Goal: Task Accomplishment & Management: Manage account settings

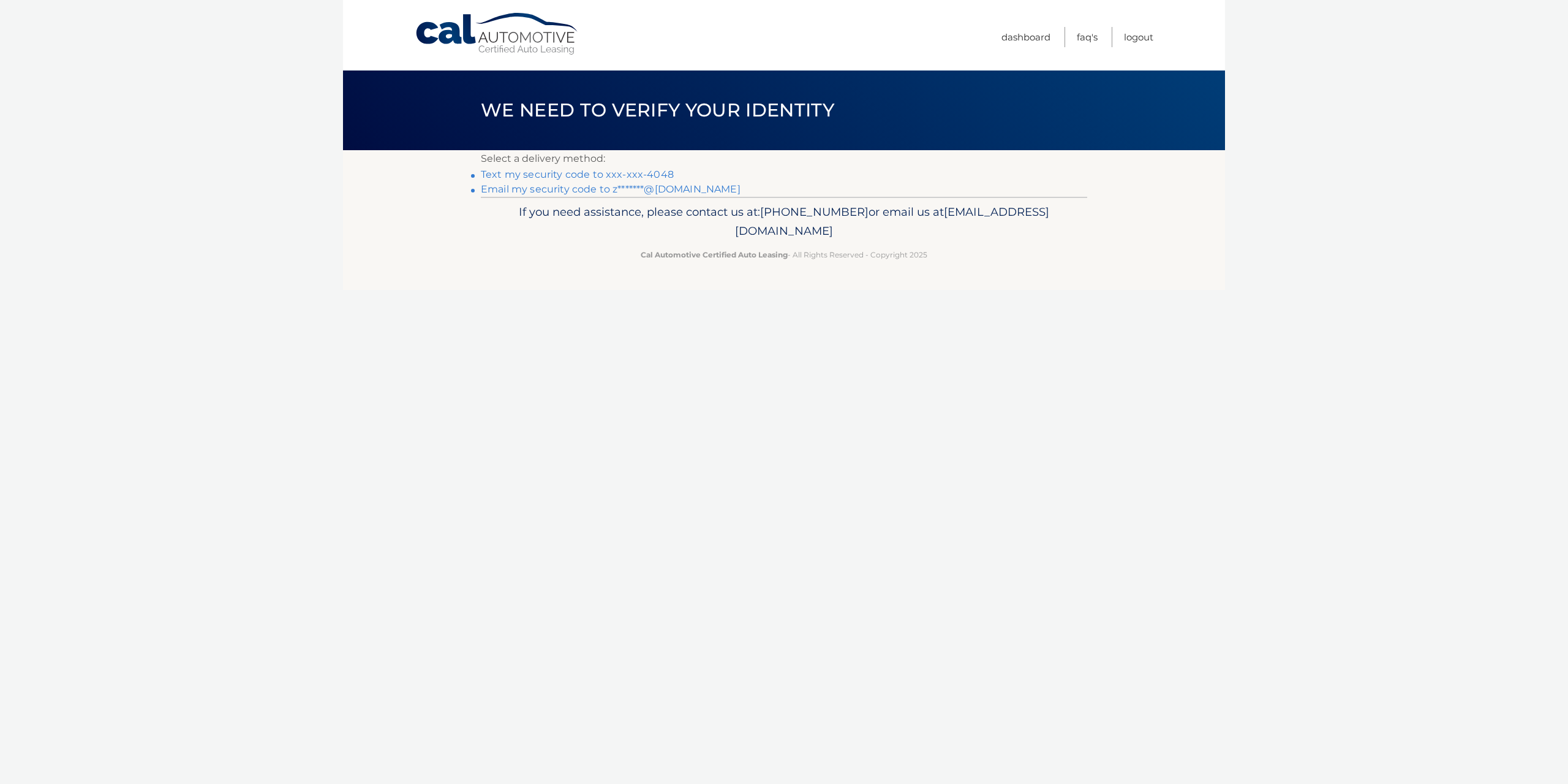
click at [647, 174] on link "Text my security code to xxx-xxx-4048" at bounding box center [577, 174] width 193 height 11
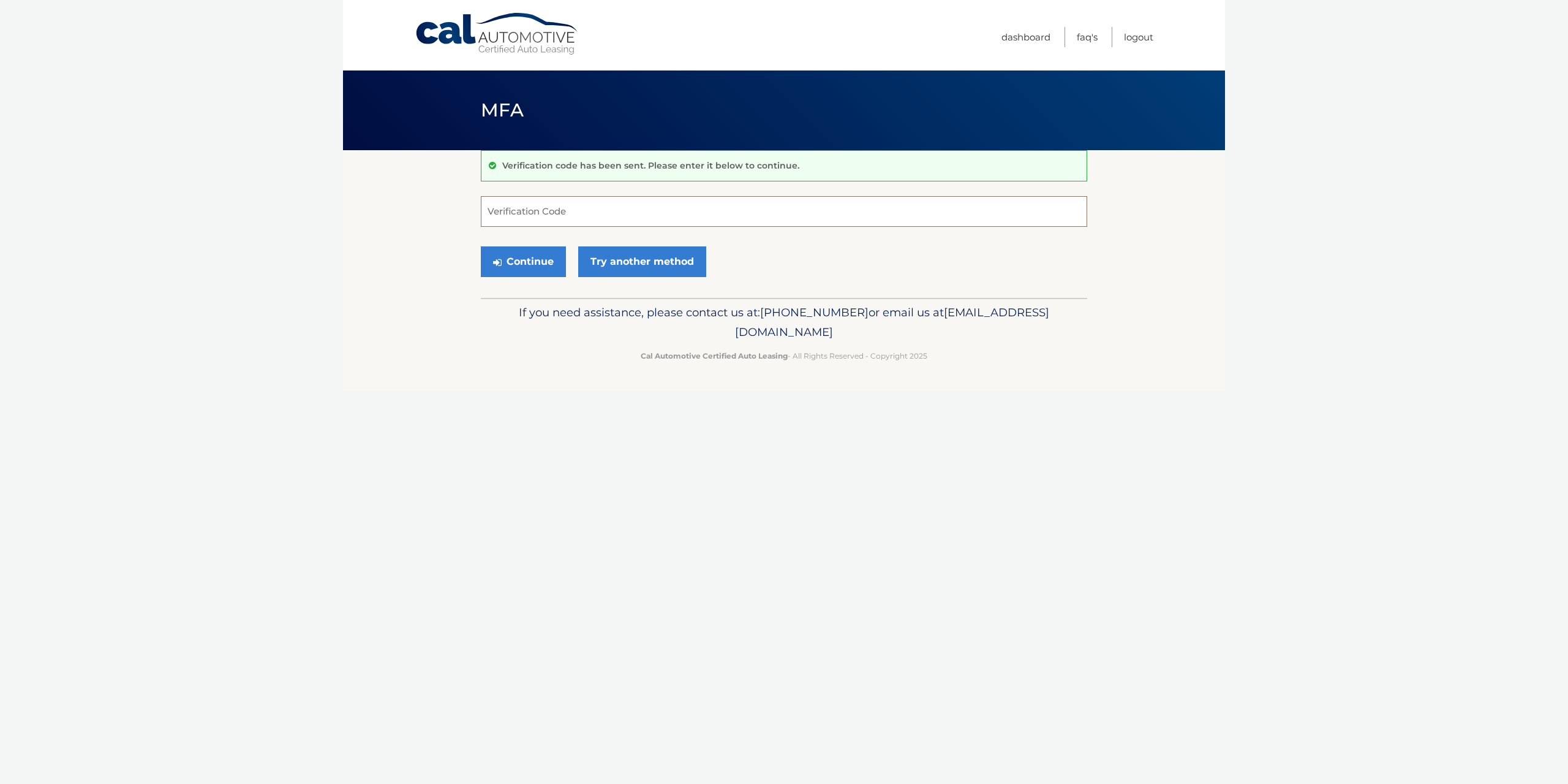
click at [650, 205] on input "Verification Code" at bounding box center [784, 211] width 606 height 30
type input "722394"
click at [554, 247] on button "Continue" at bounding box center [523, 261] width 85 height 30
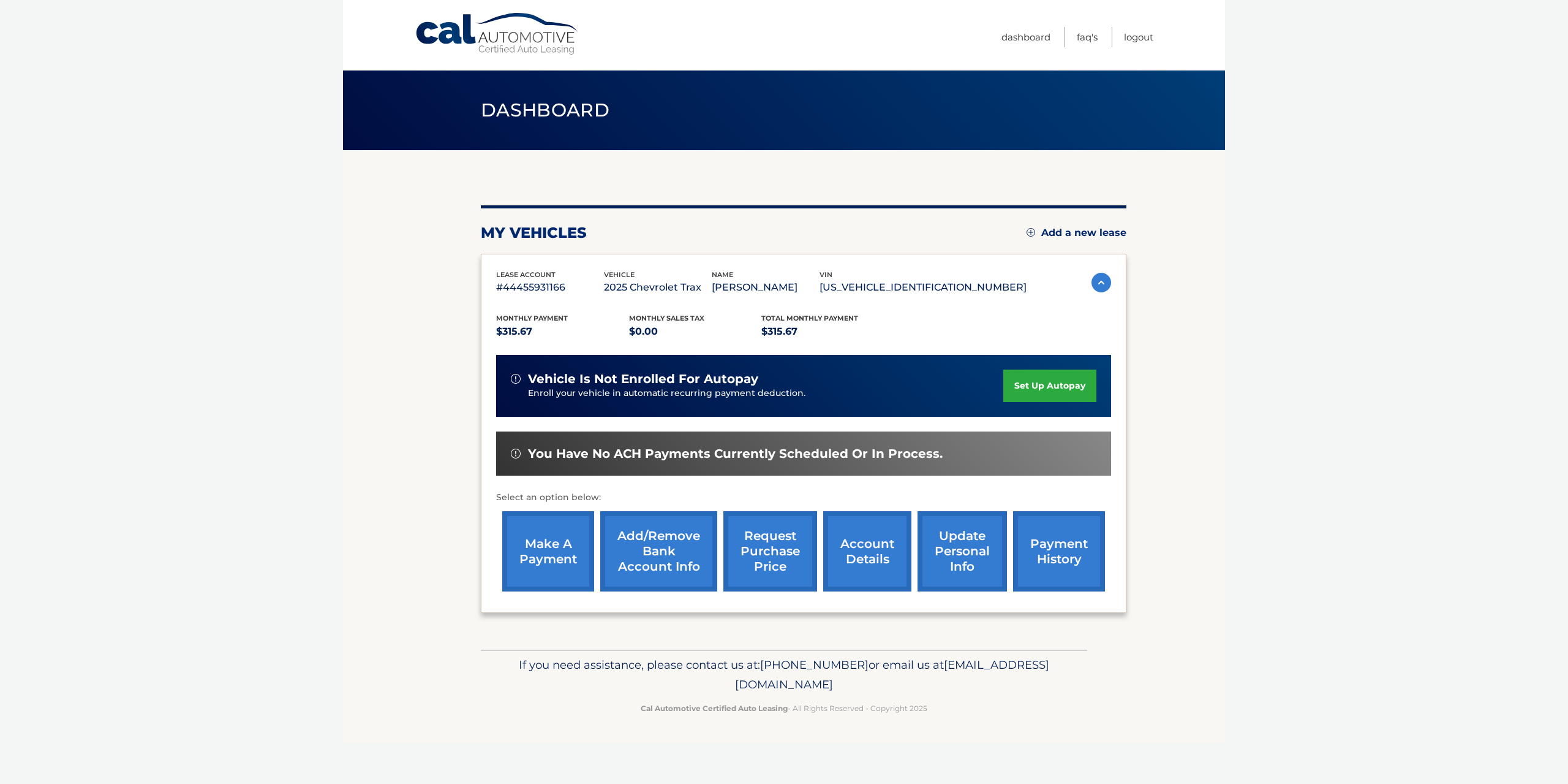
click at [1028, 386] on link "set up autopay" at bounding box center [1050, 386] width 93 height 33
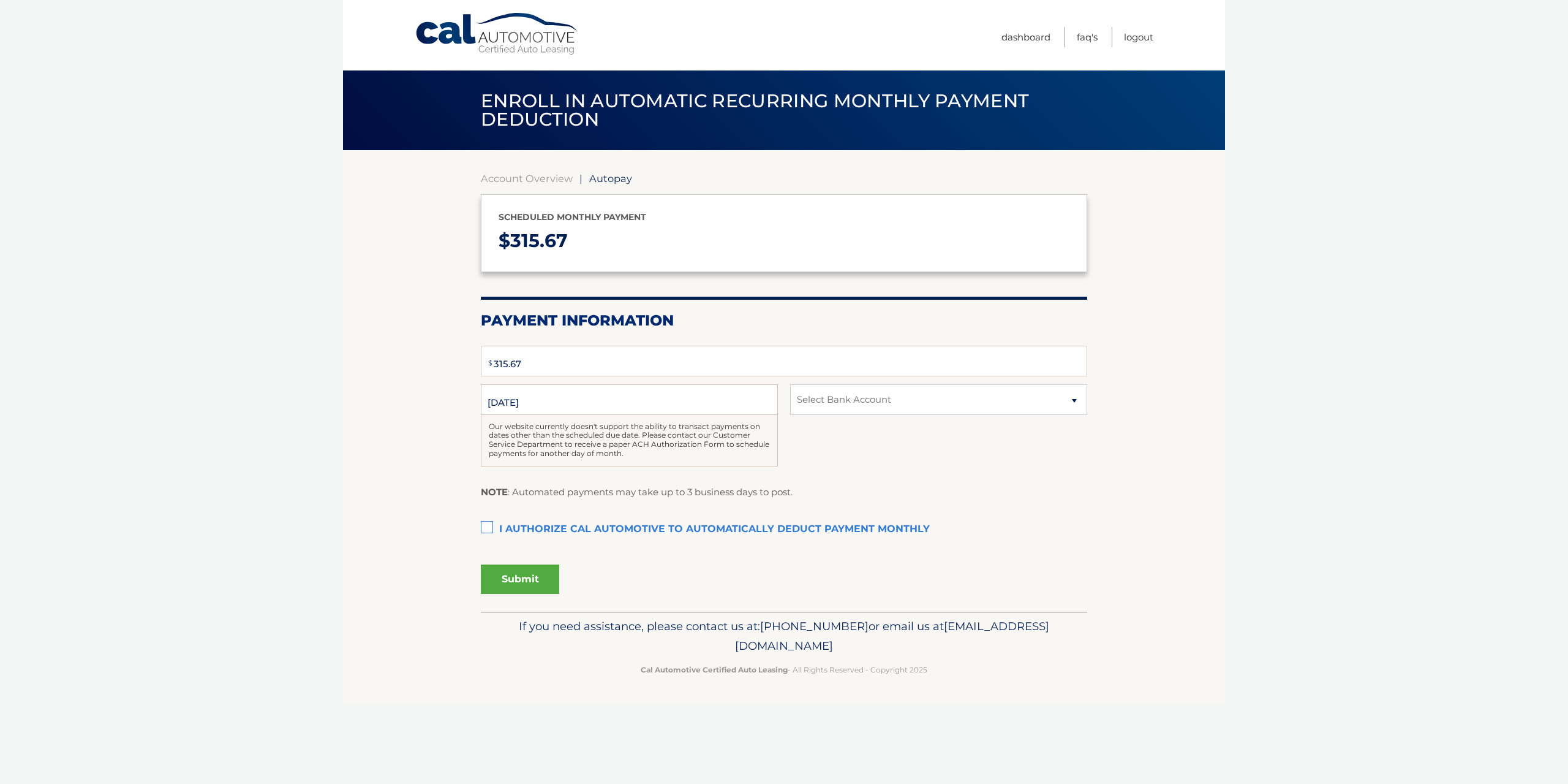
select select "ODg0YmJhZTQtY2UyZC00MGY4LTkwNTEtZTRmYWM4NGUxMDYw"
click at [486, 522] on label "I authorize cal automotive to automatically deduct payment monthly This checkbo…" at bounding box center [784, 530] width 606 height 24
click at [0, 0] on input "I authorize cal automotive to automatically deduct payment monthly This checkbo…" at bounding box center [0, 0] width 0 height 0
click at [506, 584] on button "Submit" at bounding box center [520, 579] width 79 height 29
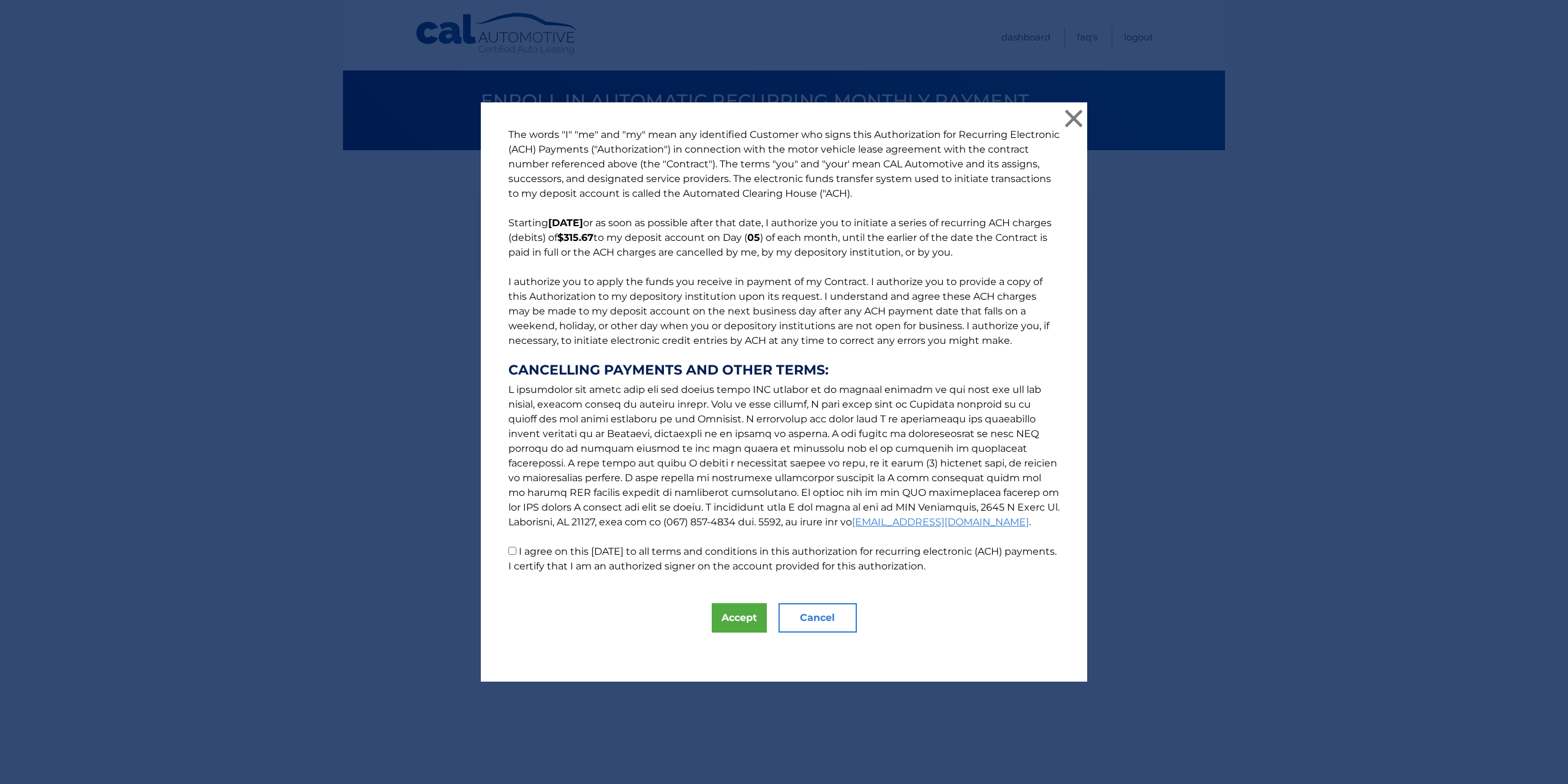
click at [509, 549] on input "I agree on this 09/07/2025 to all terms and conditions in this authorization fo…" at bounding box center [512, 550] width 8 height 8
checkbox input "true"
click at [725, 615] on button "Accept" at bounding box center [739, 618] width 55 height 29
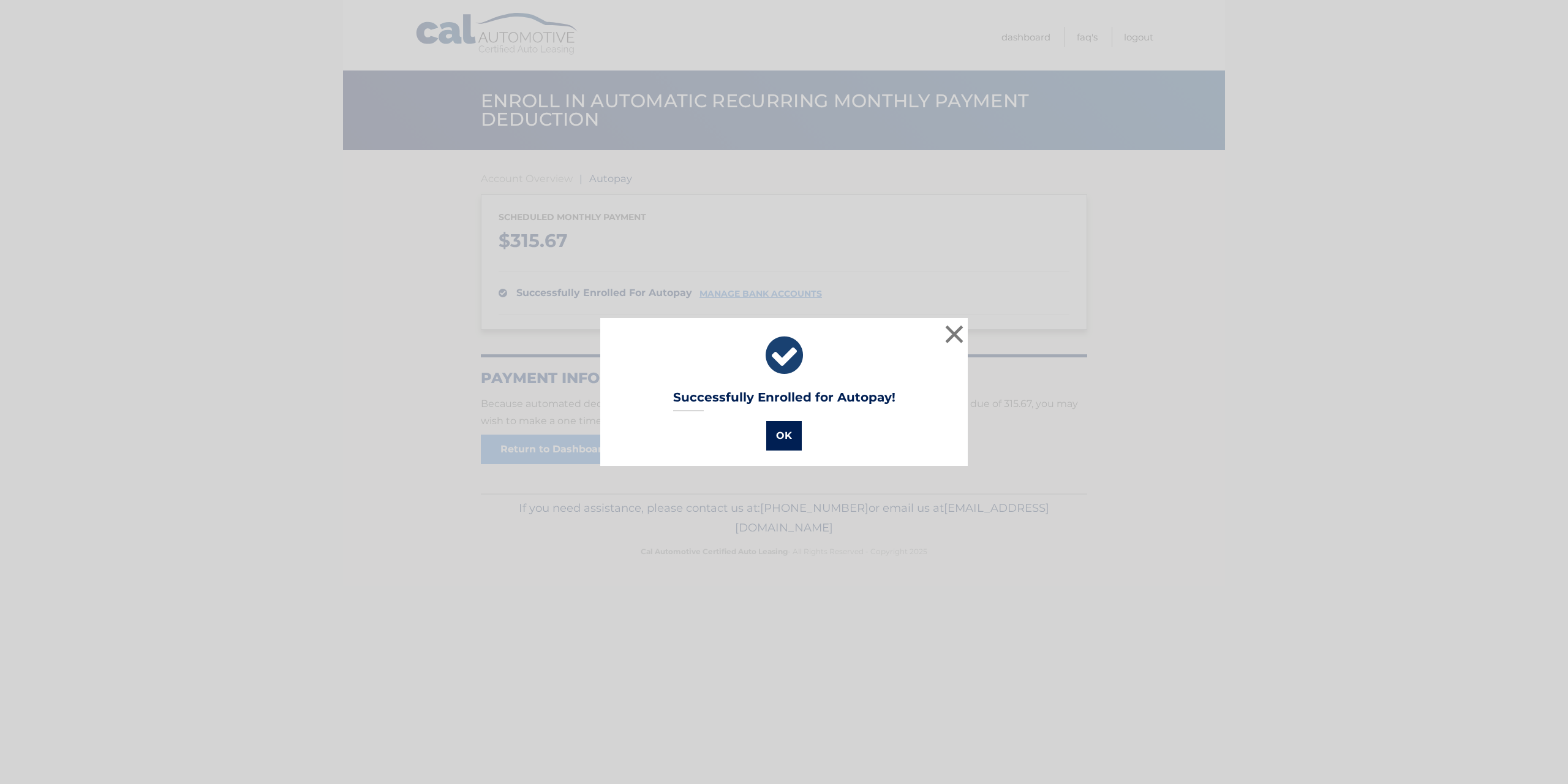
click at [768, 447] on button "OK" at bounding box center [784, 436] width 35 height 29
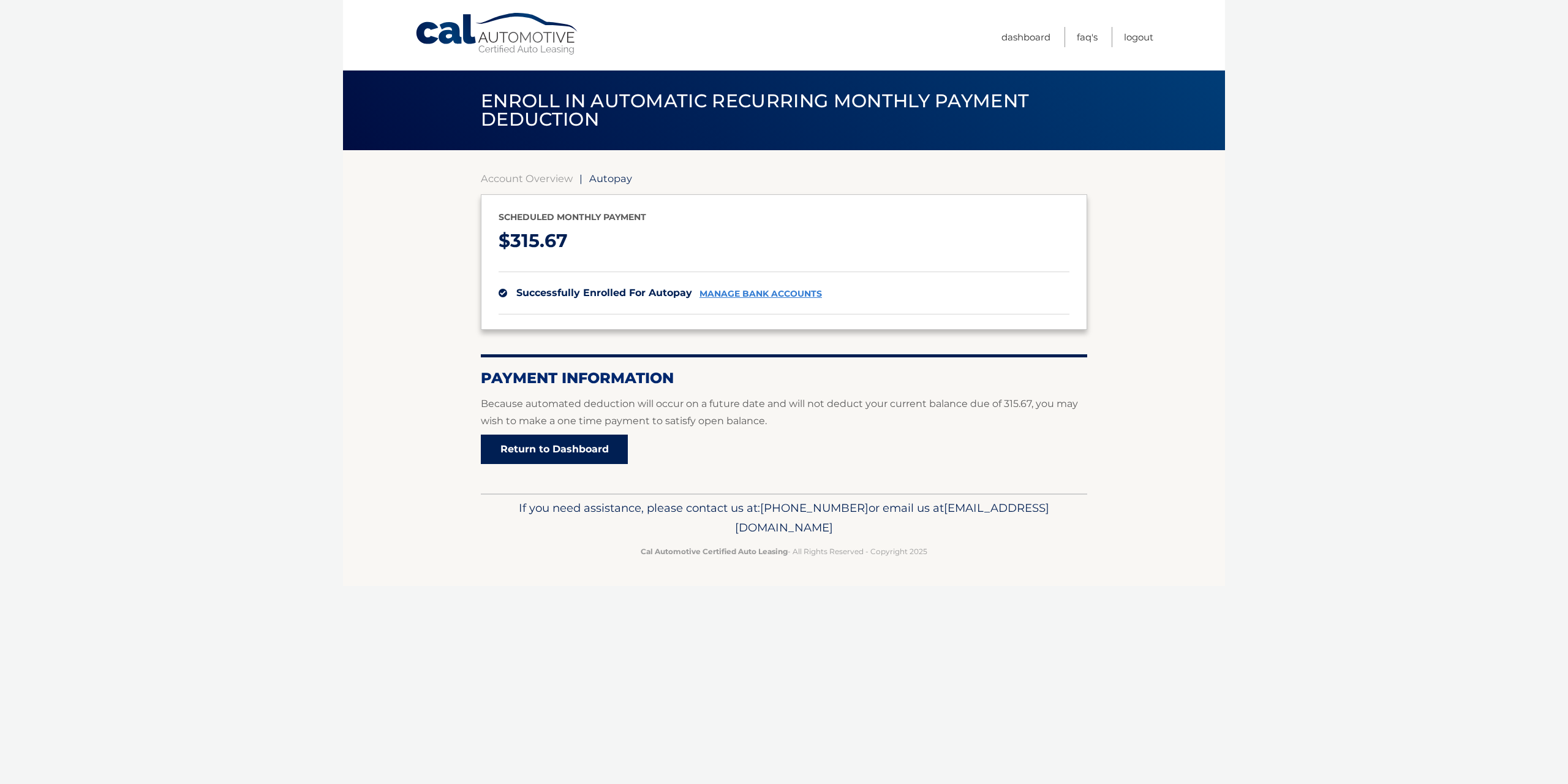
click at [563, 447] on link "Return to Dashboard" at bounding box center [554, 449] width 147 height 29
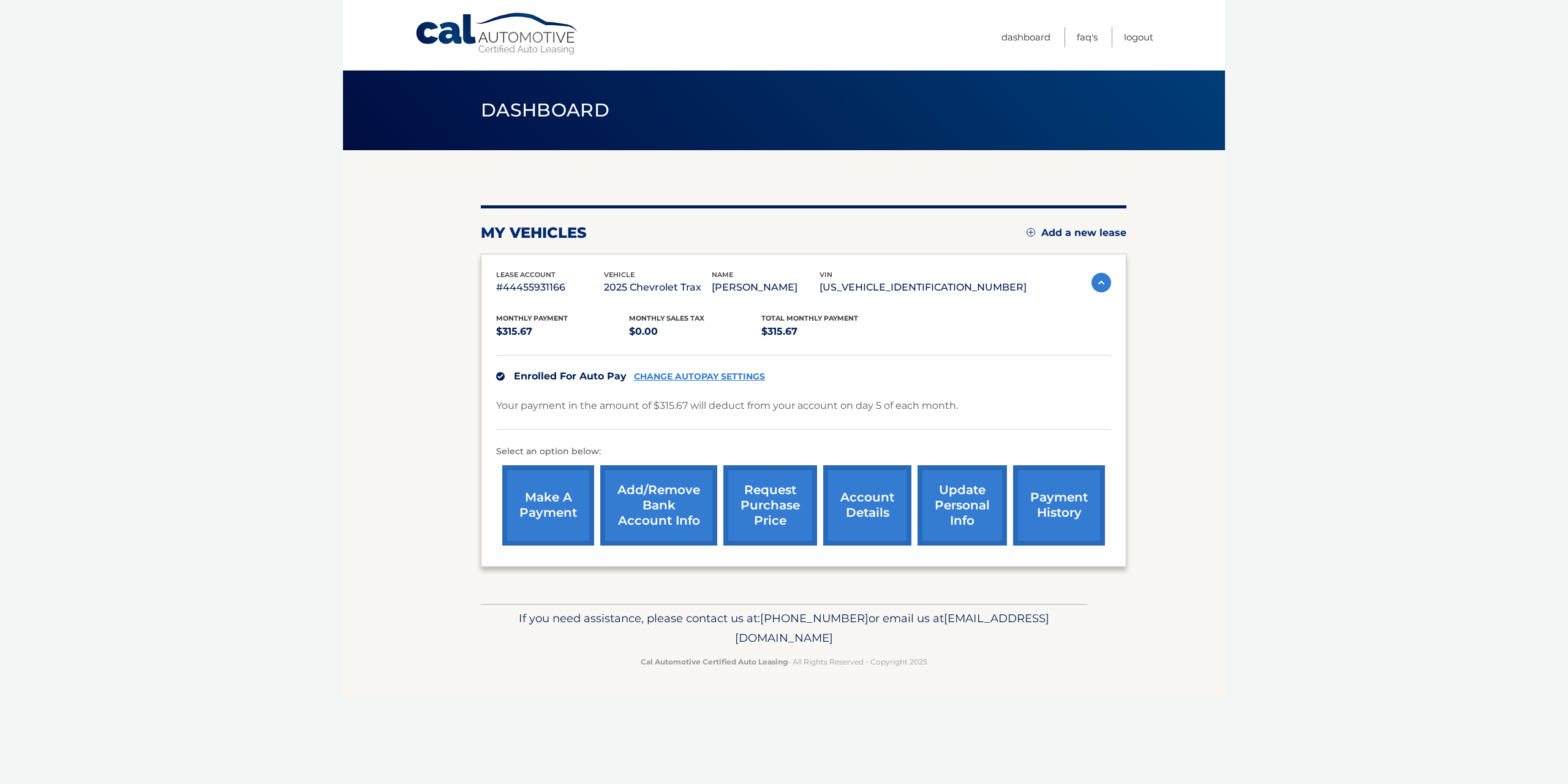
click at [541, 494] on link "make a payment" at bounding box center [548, 505] width 92 height 80
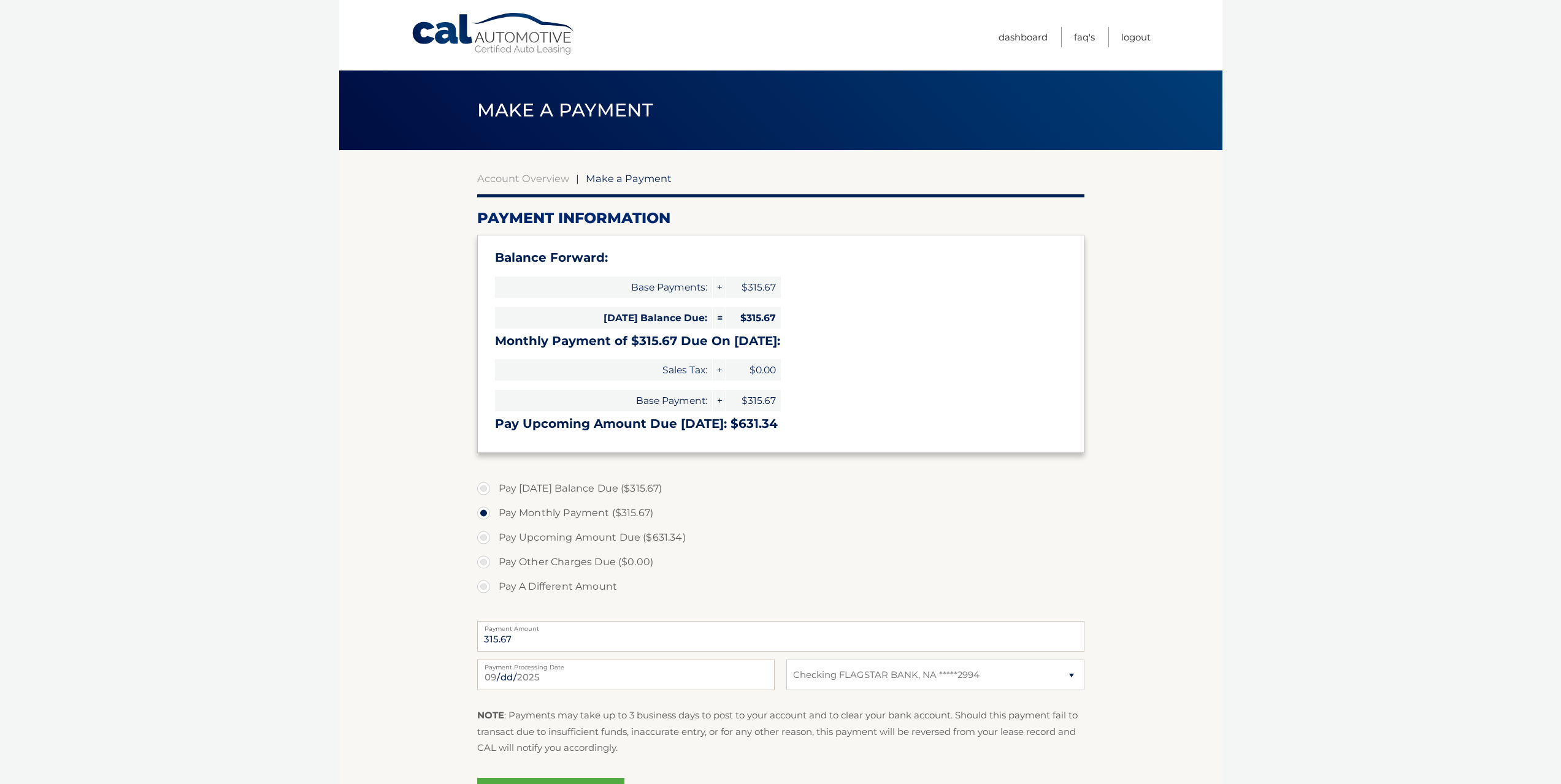
select select "ODg0YmJhZTQtY2UyZC00MGY4LTkwNTEtZTRmYWM4NGUxMDYw"
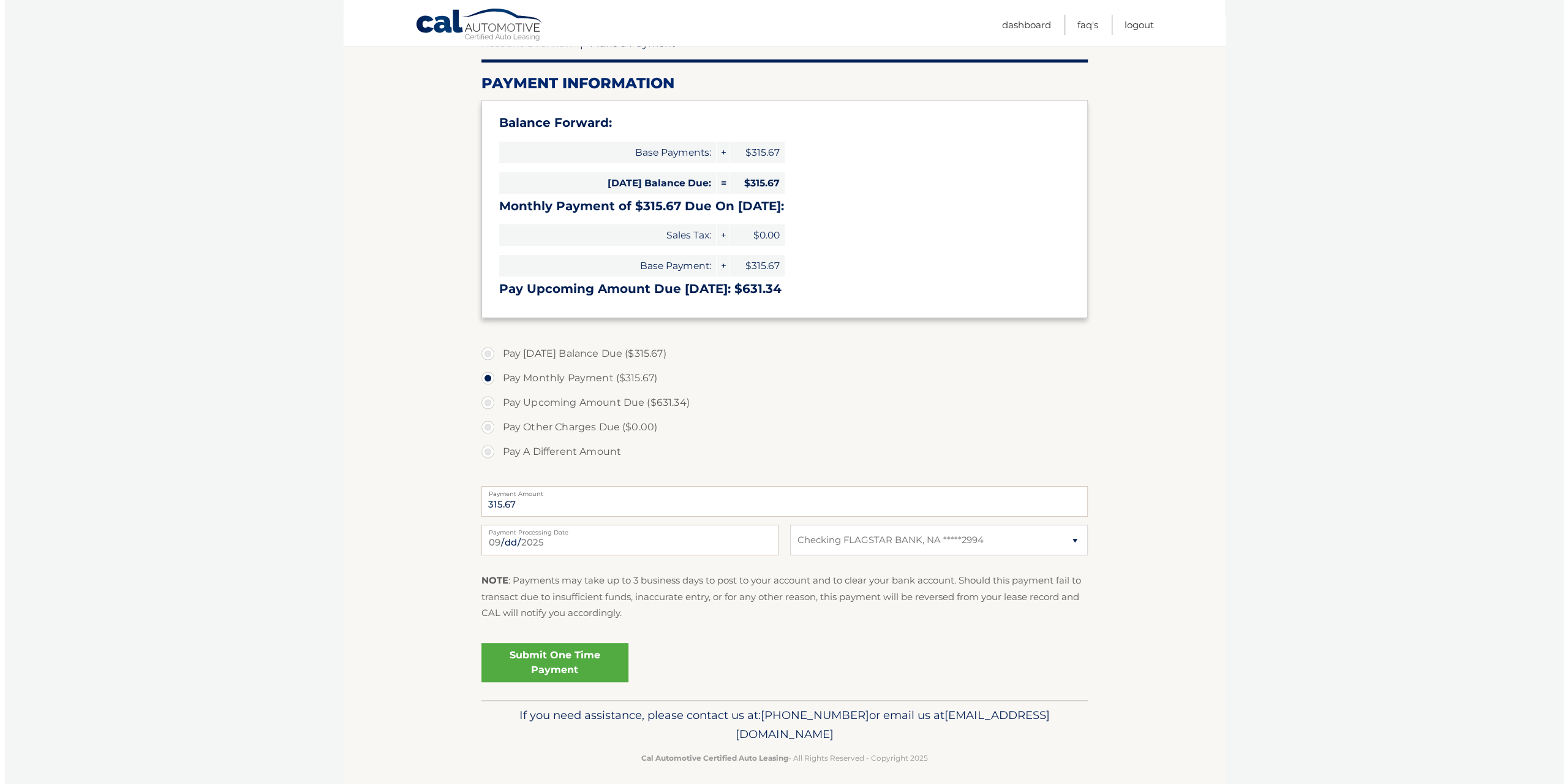
scroll to position [144, 0]
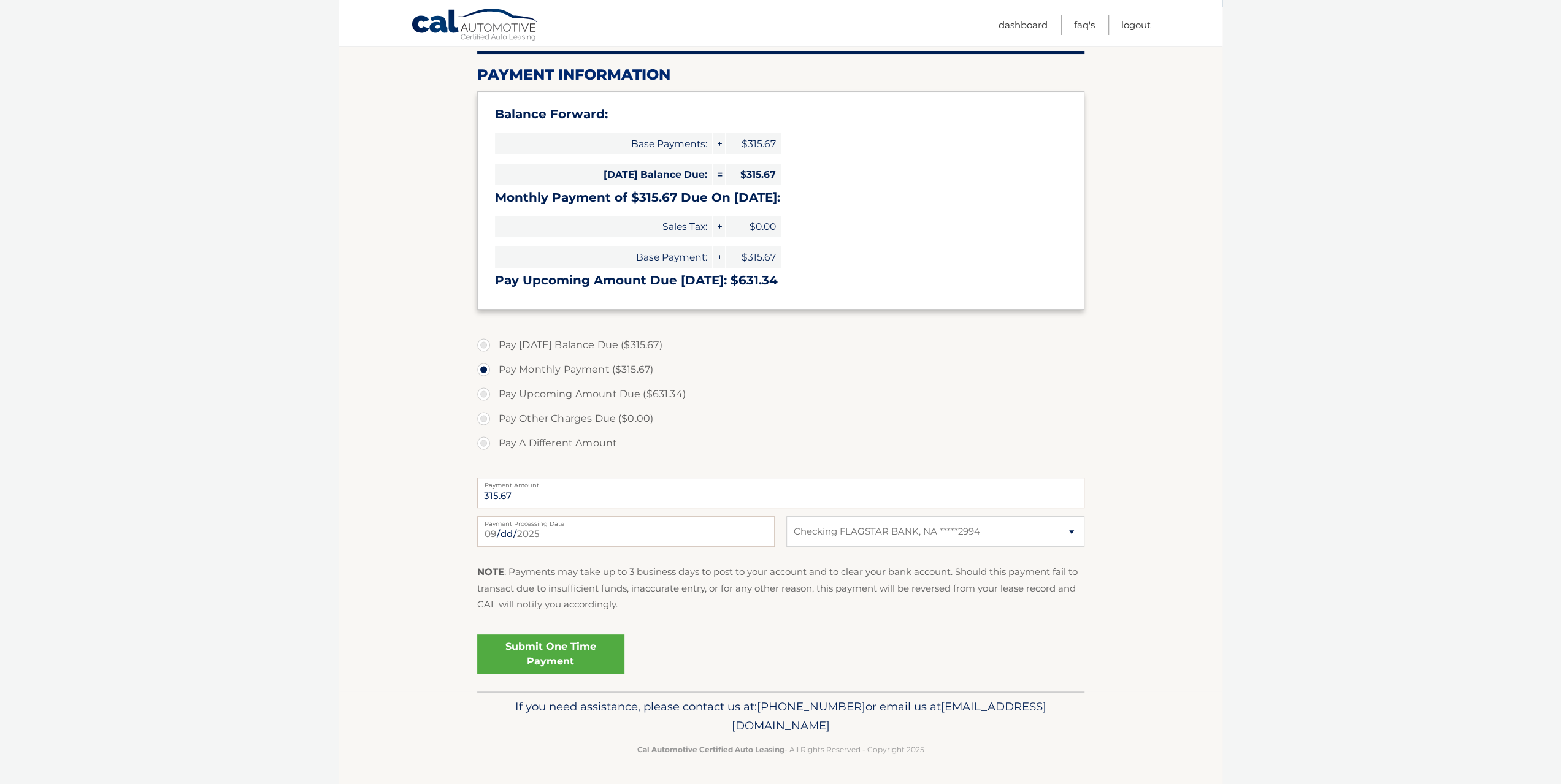
click at [564, 651] on link "Submit One Time Payment" at bounding box center [551, 653] width 147 height 39
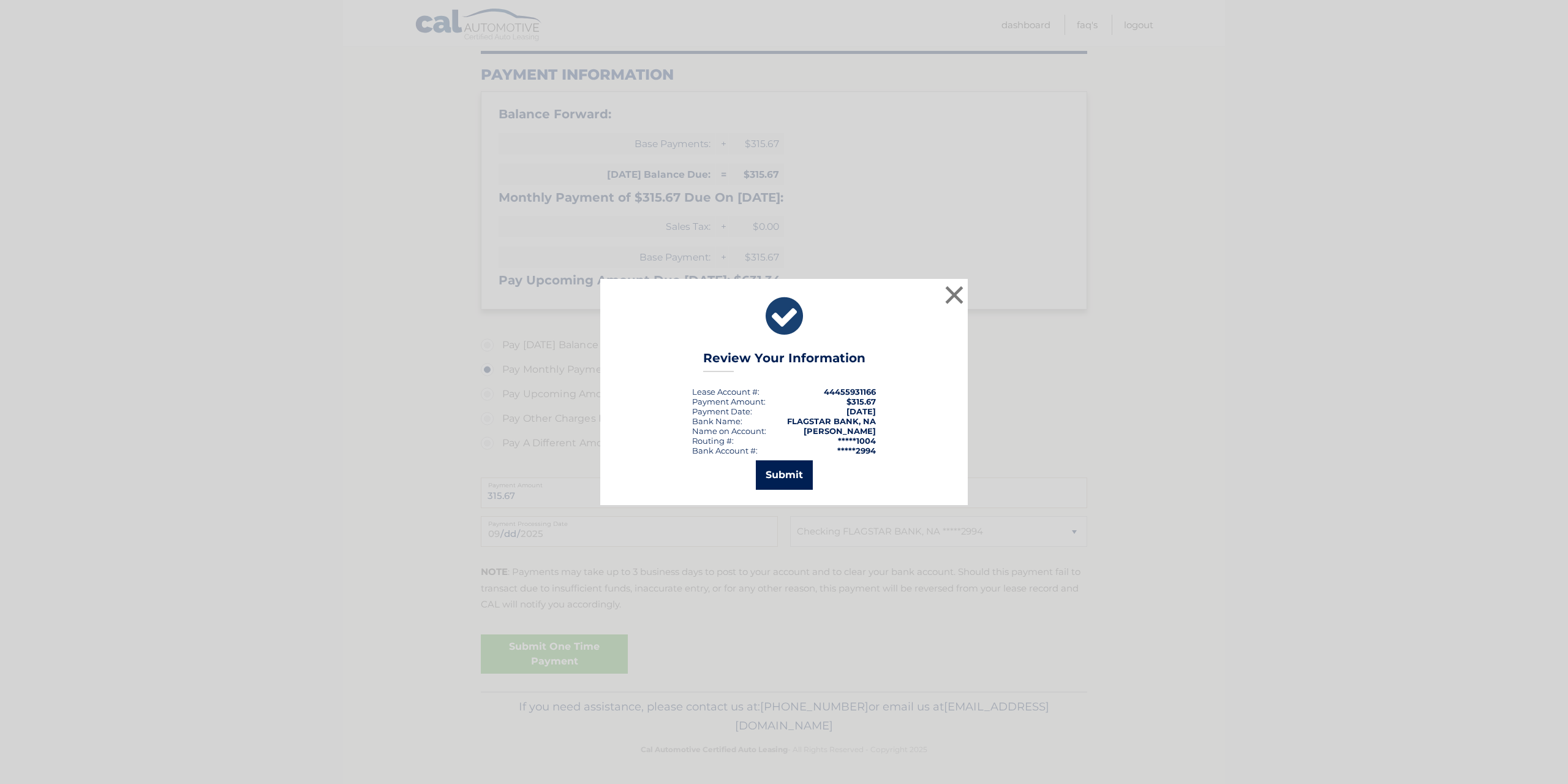
click at [773, 478] on button "Submit" at bounding box center [784, 475] width 57 height 29
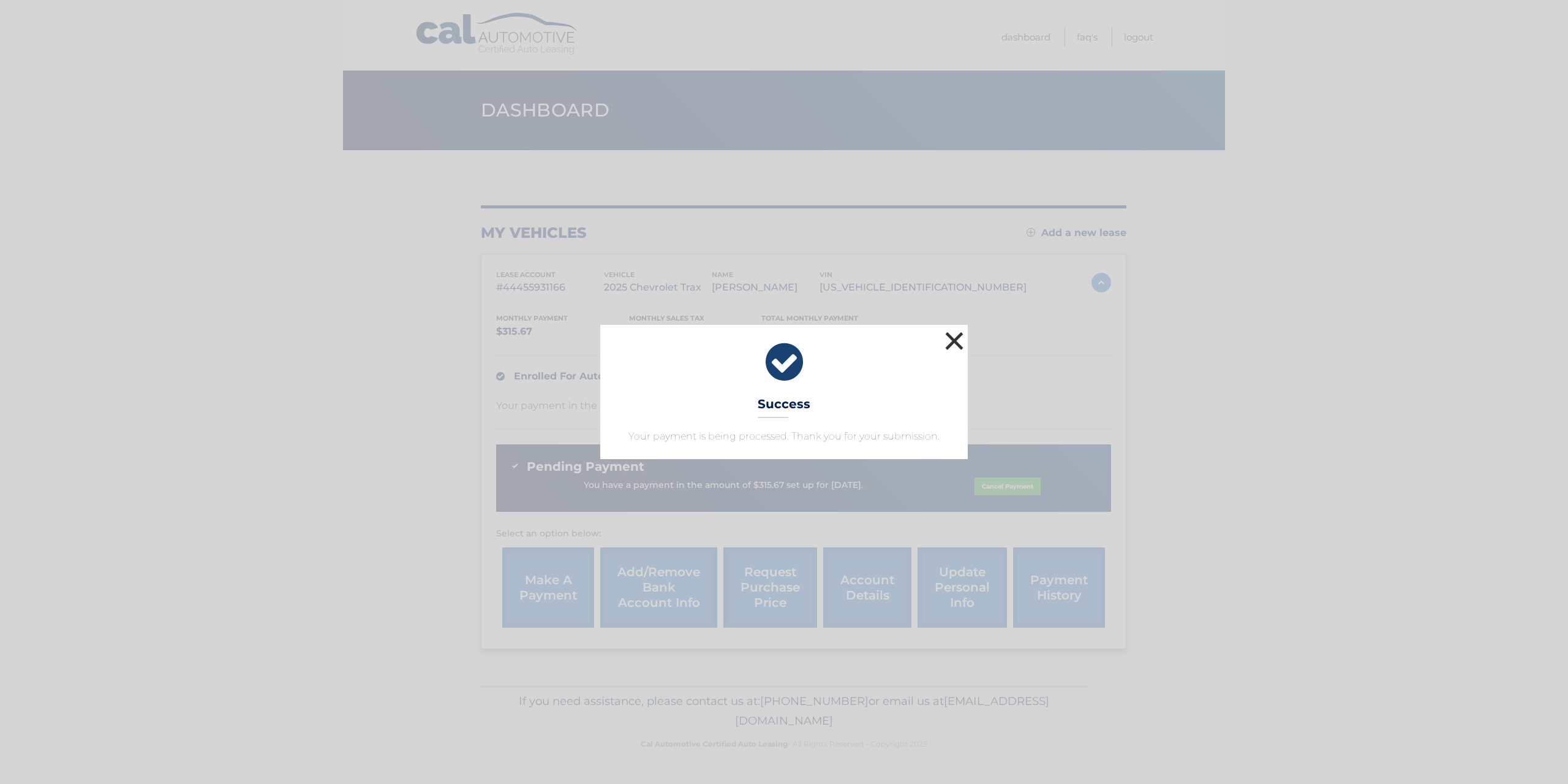
click at [950, 337] on button "×" at bounding box center [954, 341] width 24 height 24
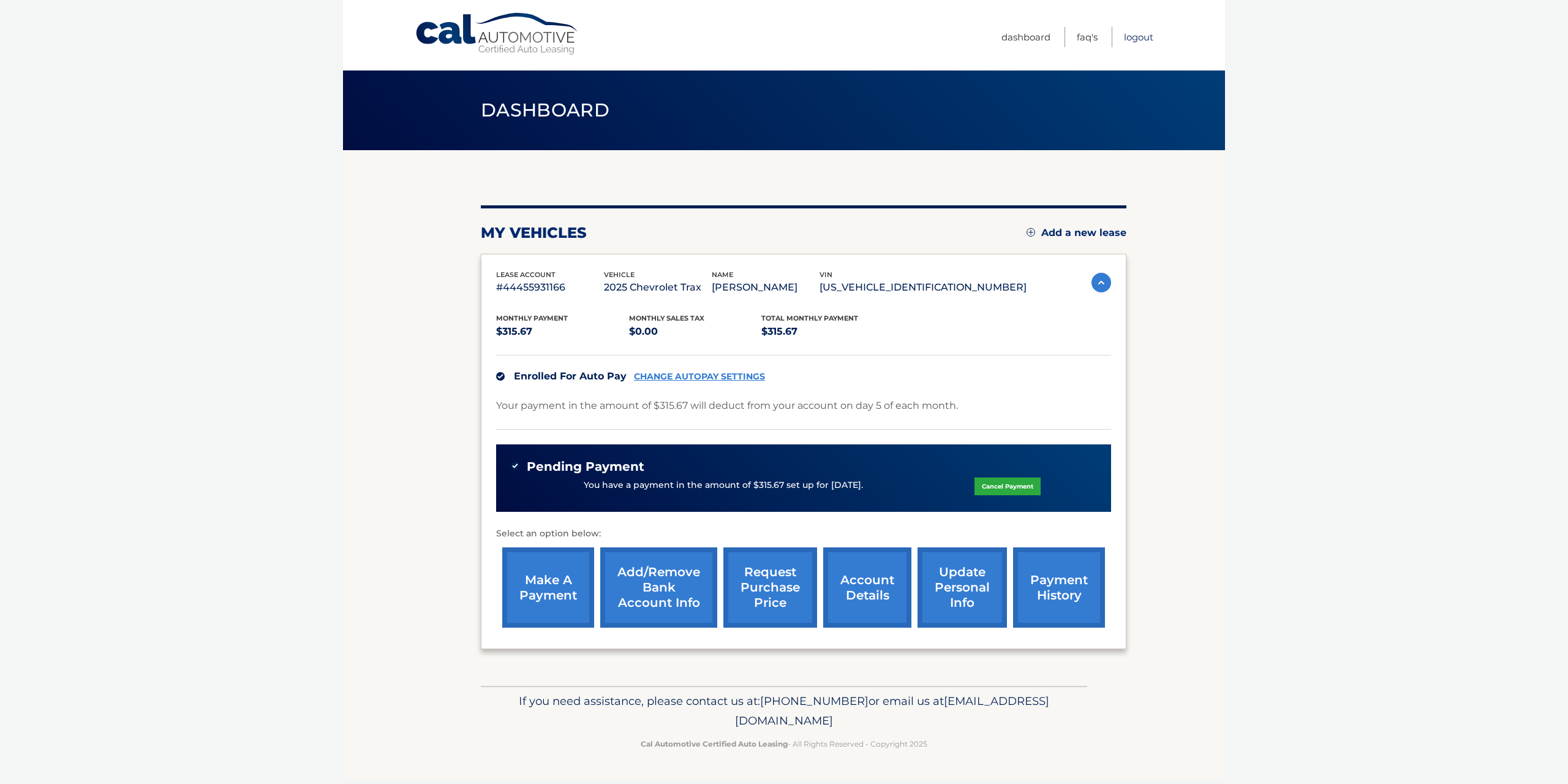
click at [1135, 31] on link "Logout" at bounding box center [1139, 36] width 29 height 20
